Goal: Check status: Check status

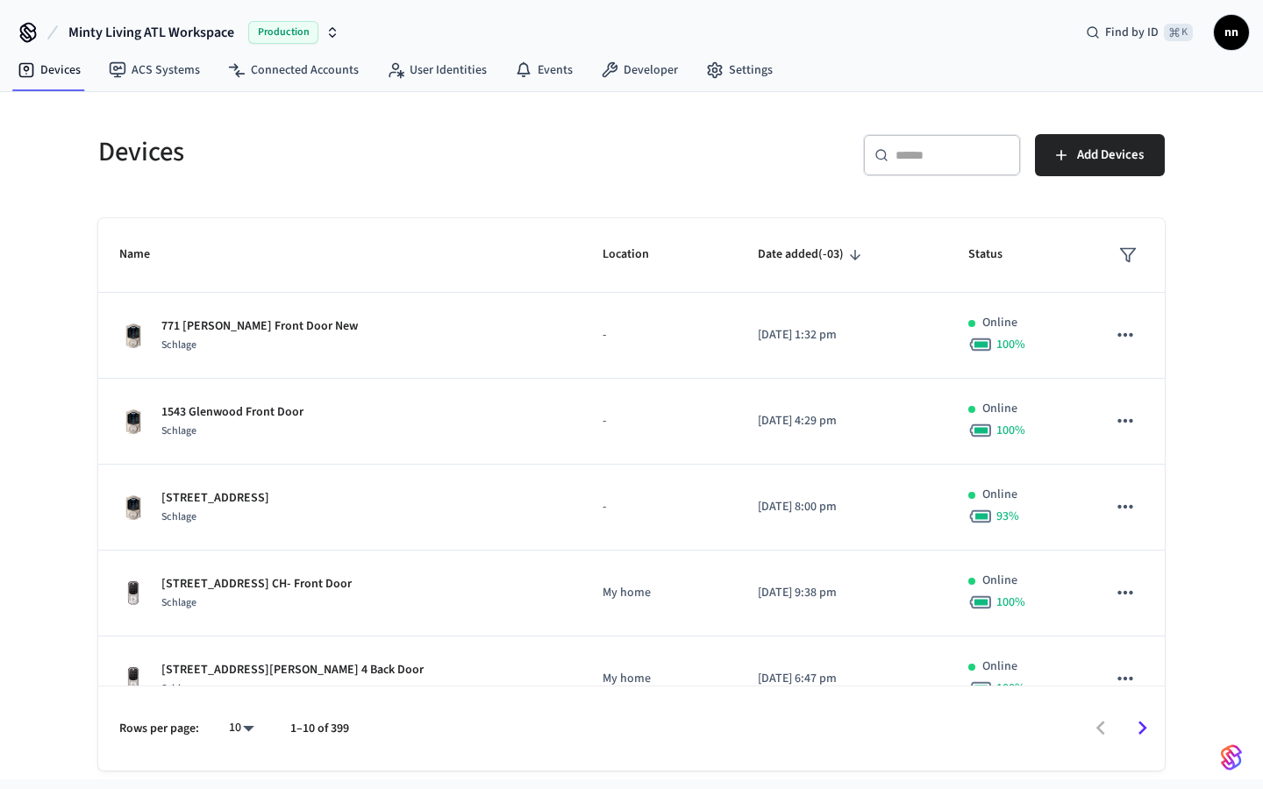
click at [908, 152] on input "text" at bounding box center [952, 155] width 114 height 18
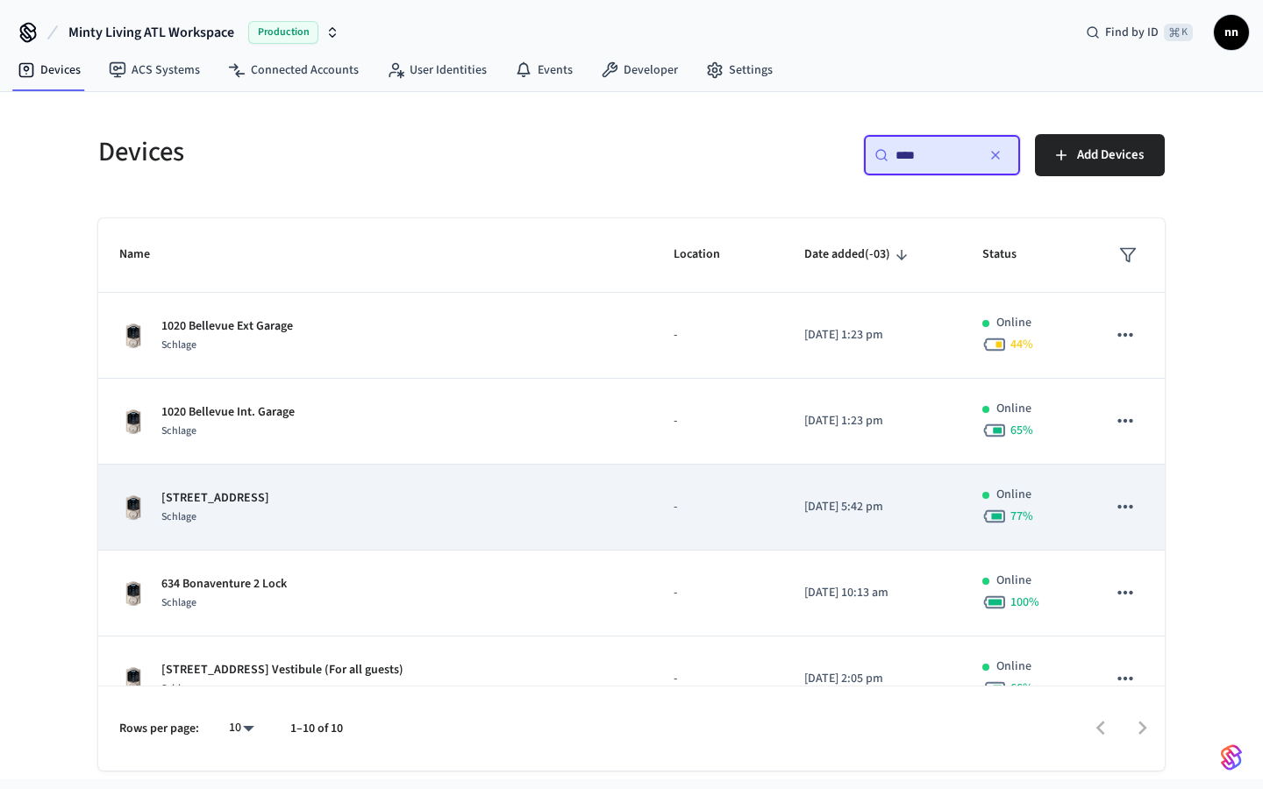
type input "****"
click at [440, 509] on div "1020 Edgewood Pool Gate Schlage" at bounding box center [375, 507] width 512 height 37
click at [412, 499] on div "1020 Edgewood Pool Gate Schlage" at bounding box center [375, 507] width 512 height 37
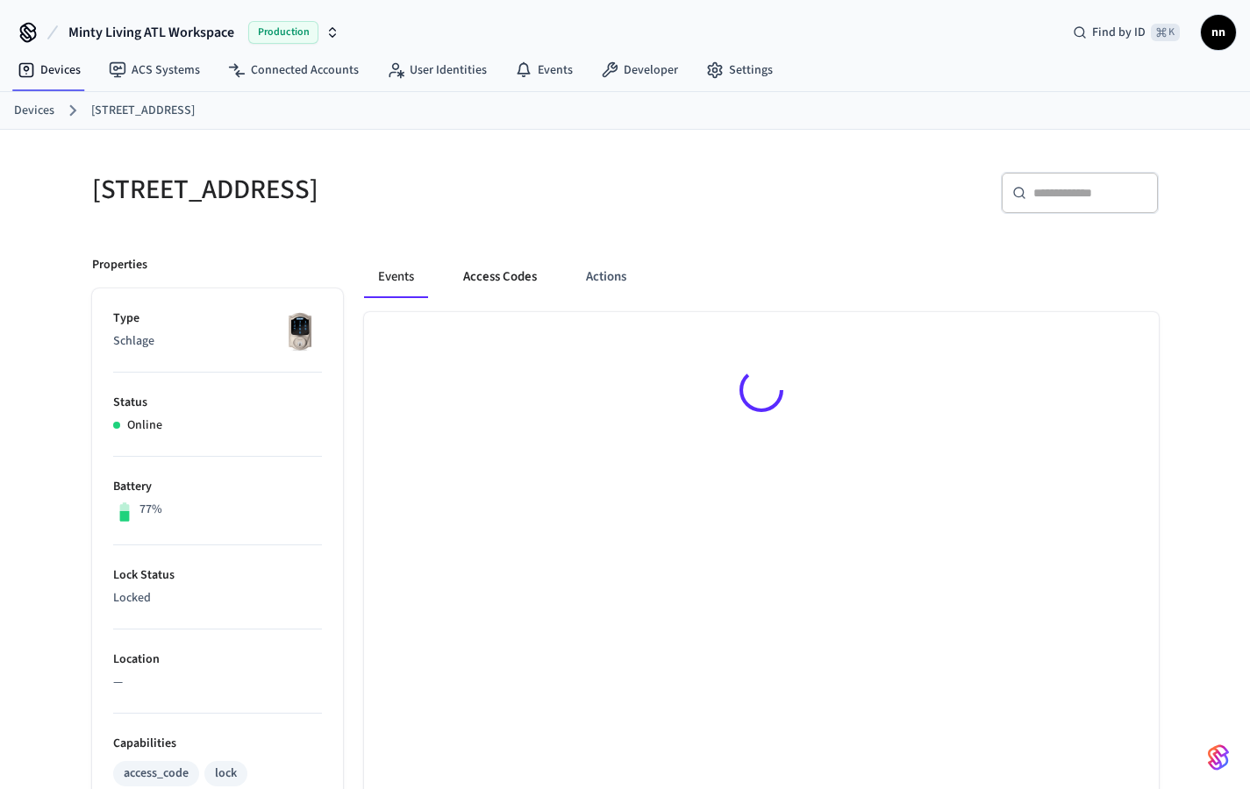
click at [513, 258] on button "Access Codes" at bounding box center [500, 277] width 102 height 42
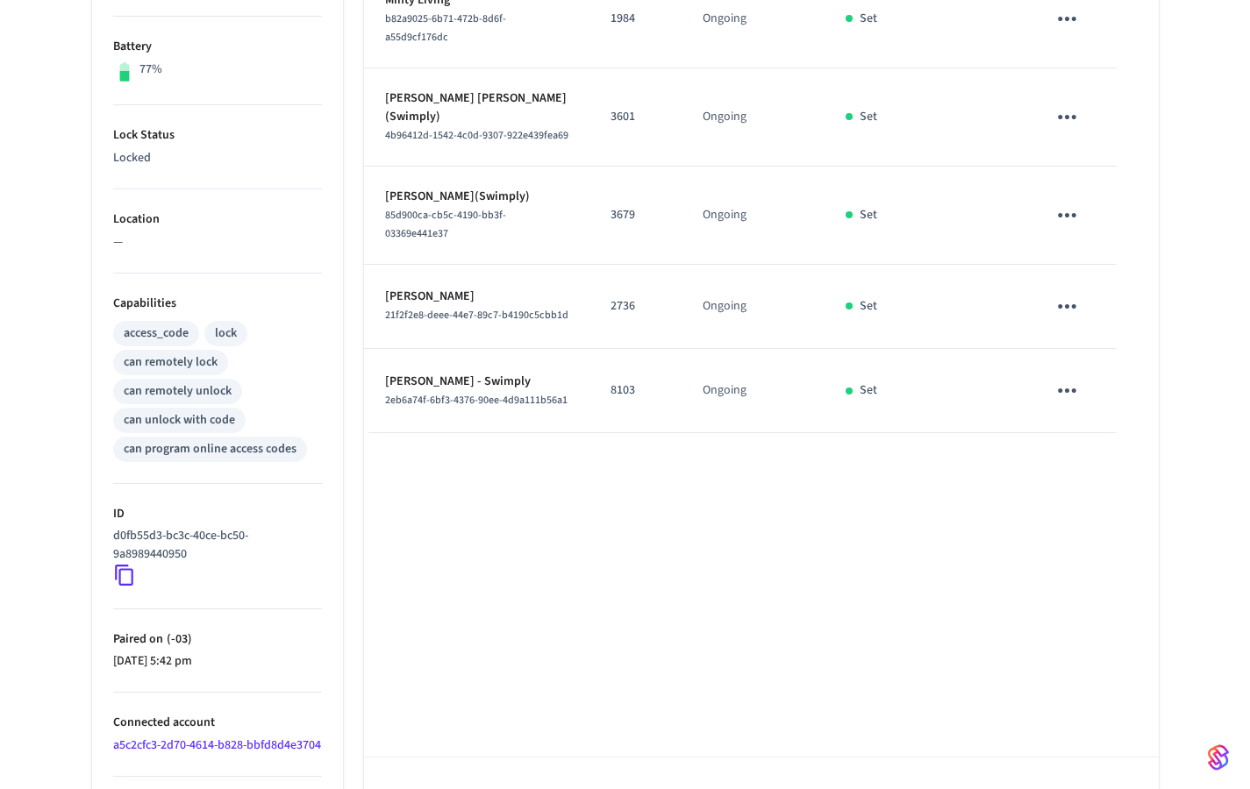
scroll to position [511, 0]
